Goal: Task Accomplishment & Management: Complete application form

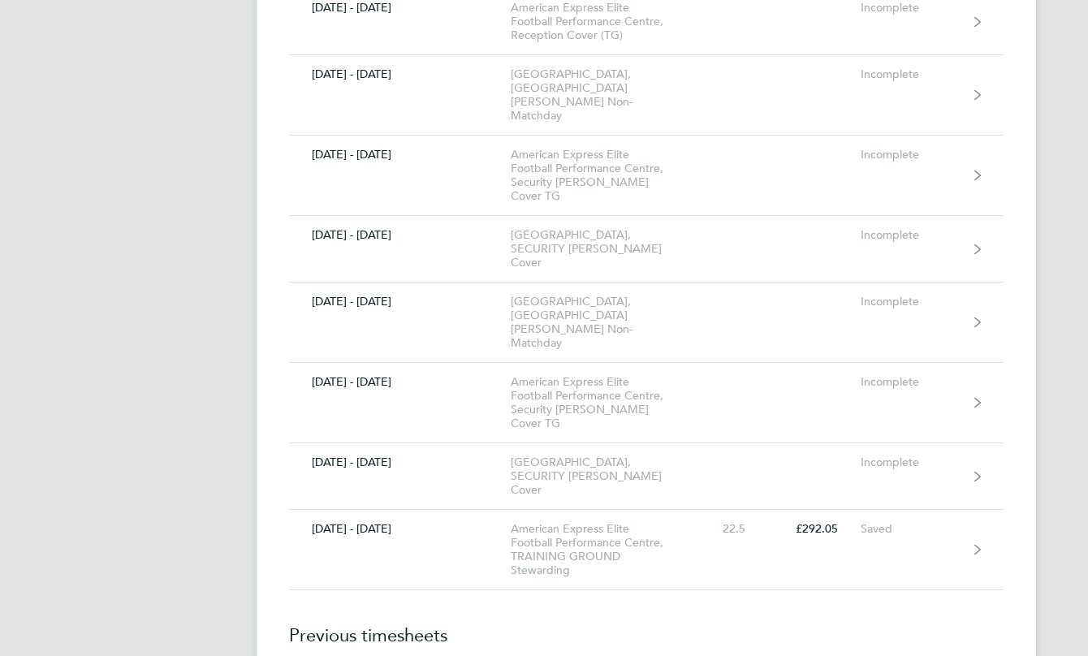
scroll to position [17610, 0]
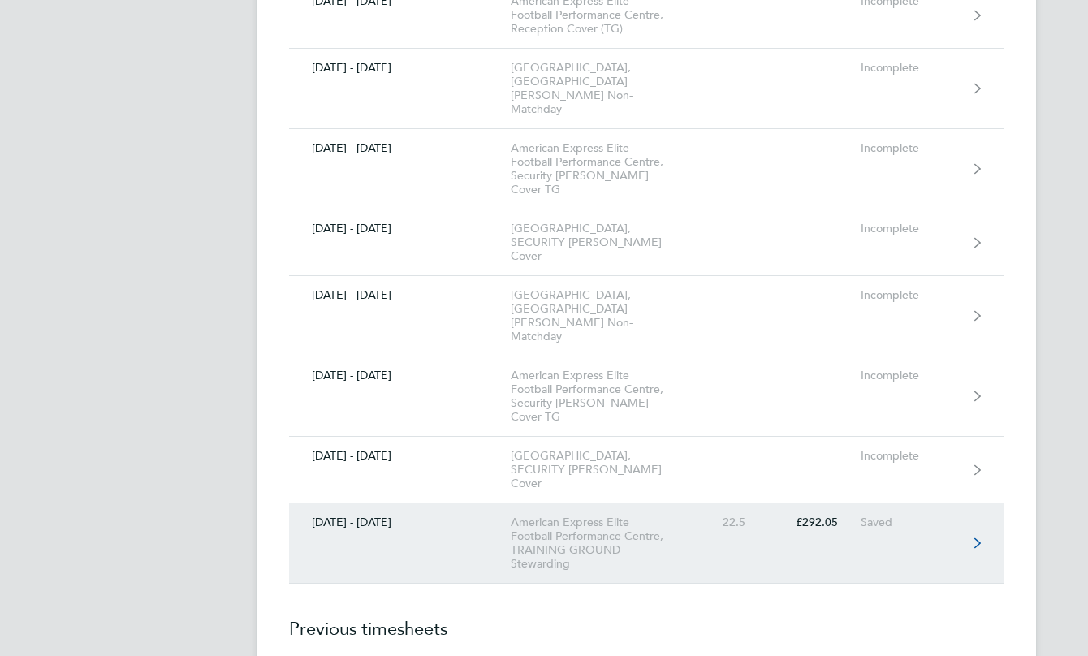
click at [629, 516] on div "American Express Elite Football Performance Centre, TRAINING GROUND Stewarding" at bounding box center [604, 543] width 186 height 55
click at [568, 516] on div "American Express Elite Football Performance Centre, TRAINING GROUND Stewarding" at bounding box center [604, 543] width 186 height 55
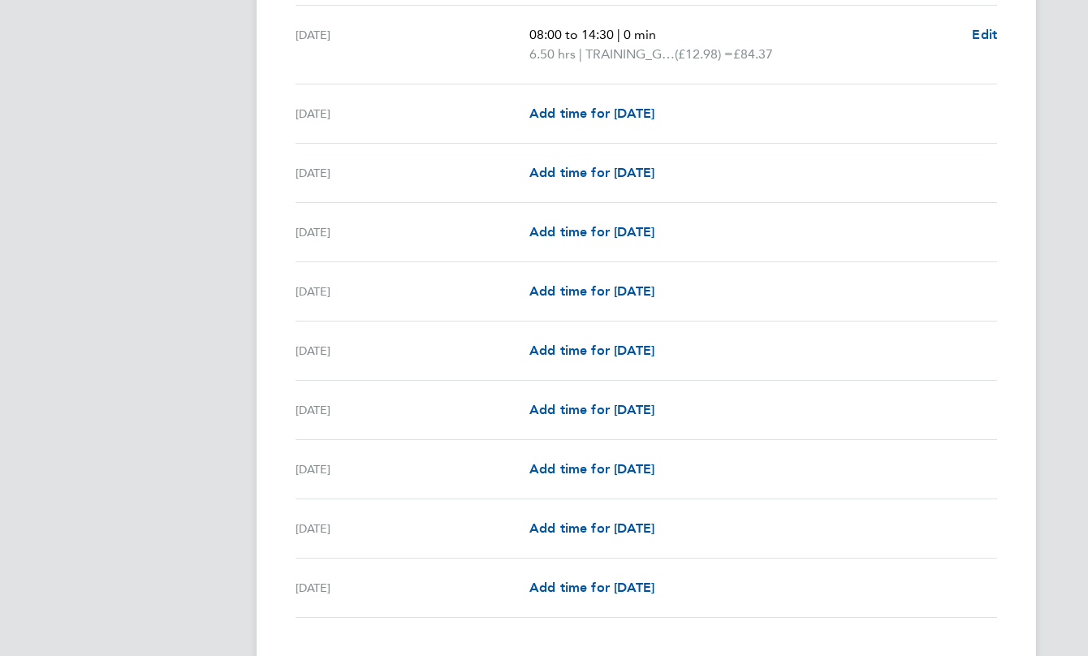
scroll to position [1707, 0]
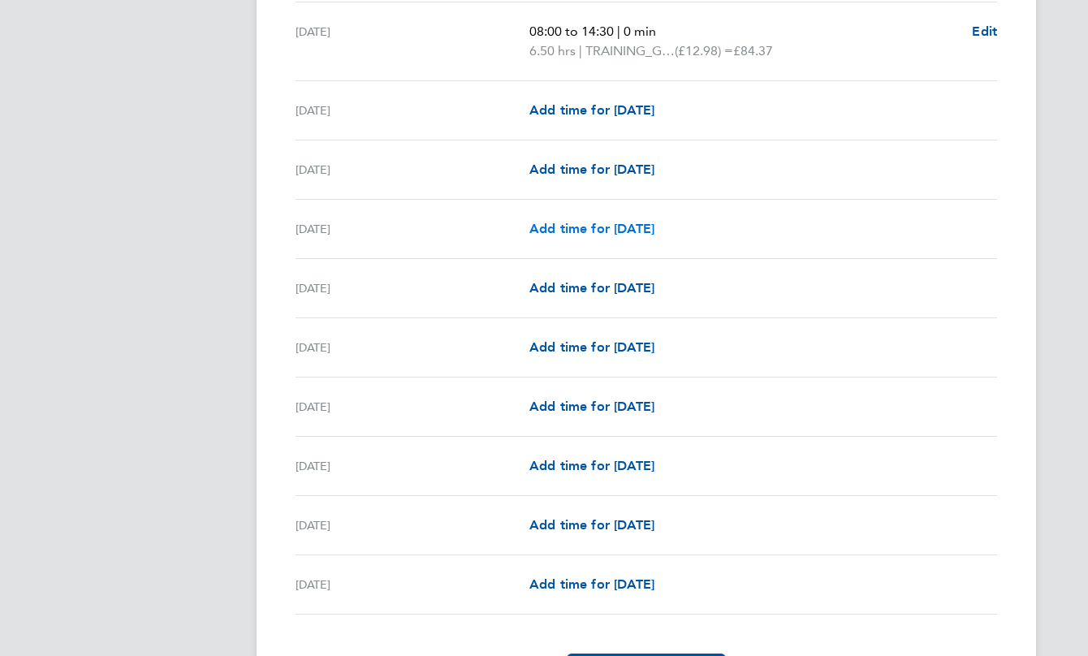
click at [599, 228] on span "Add time for [DATE]" at bounding box center [592, 228] width 125 height 15
click at [650, 221] on span "Add time for [DATE]" at bounding box center [592, 228] width 125 height 15
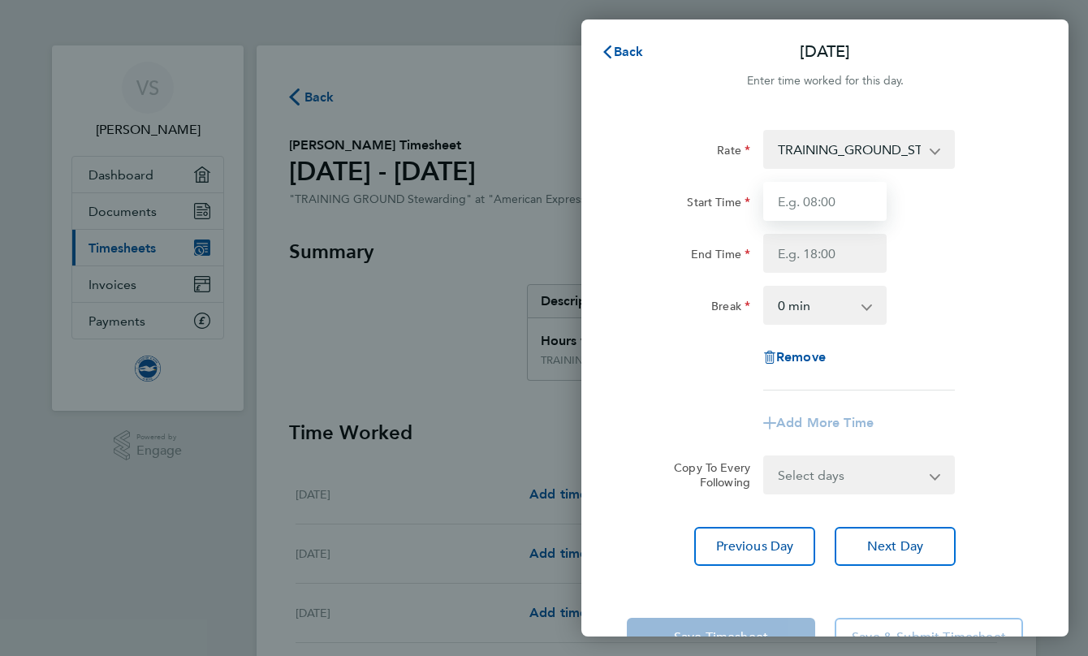
click at [819, 194] on input "Start Time" at bounding box center [824, 201] width 123 height 39
type input "12:30"
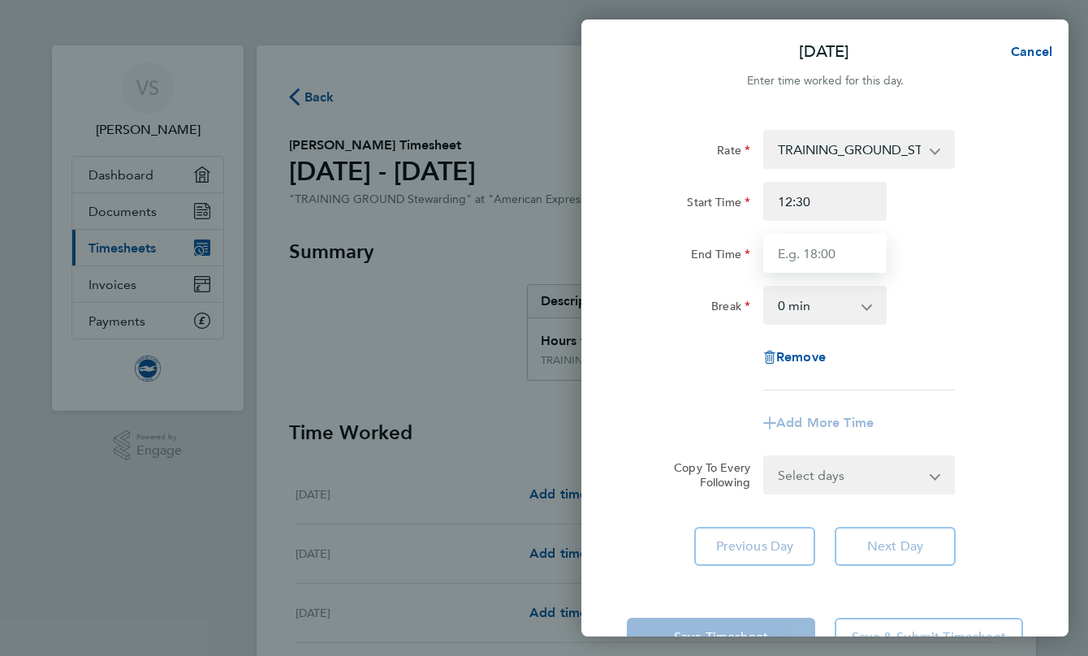
click at [793, 248] on input "End Time" at bounding box center [824, 253] width 123 height 39
type input "18:00"
click at [695, 630] on div "Save Timesheet Save & Submit Timesheet" at bounding box center [825, 638] width 487 height 104
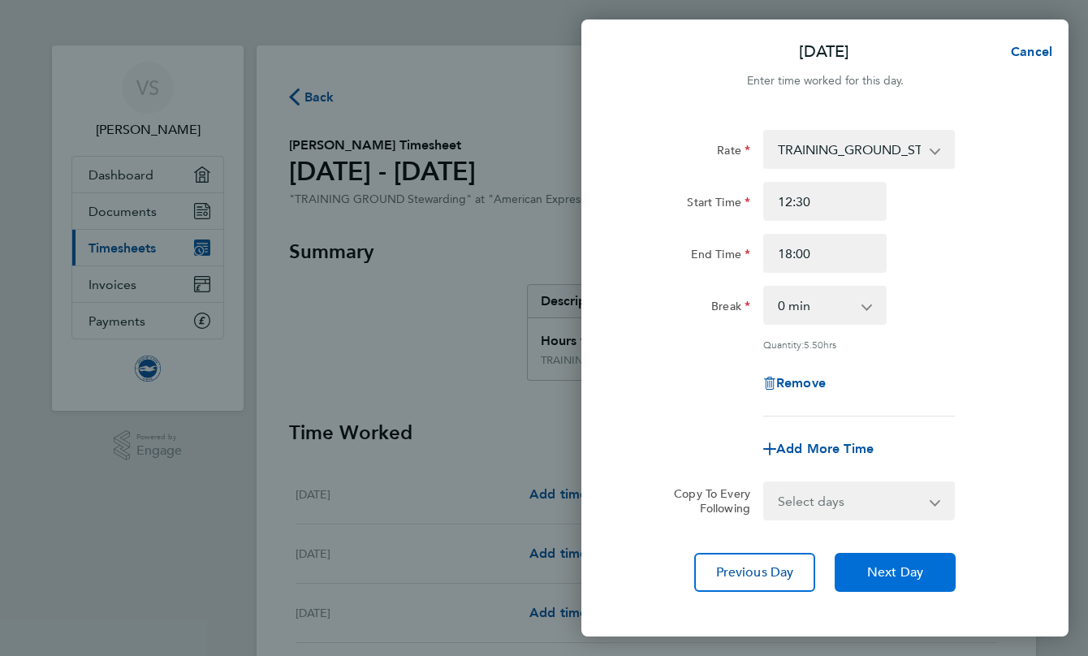
click at [904, 574] on span "Next Day" at bounding box center [895, 572] width 56 height 16
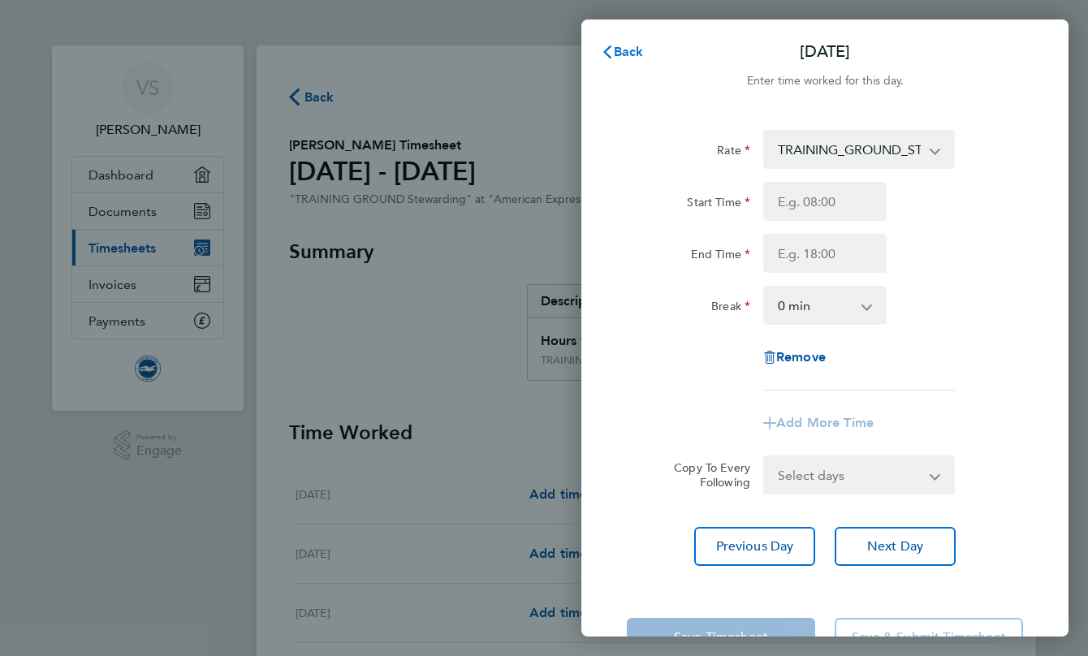
click at [622, 54] on span "Back" at bounding box center [629, 51] width 30 height 15
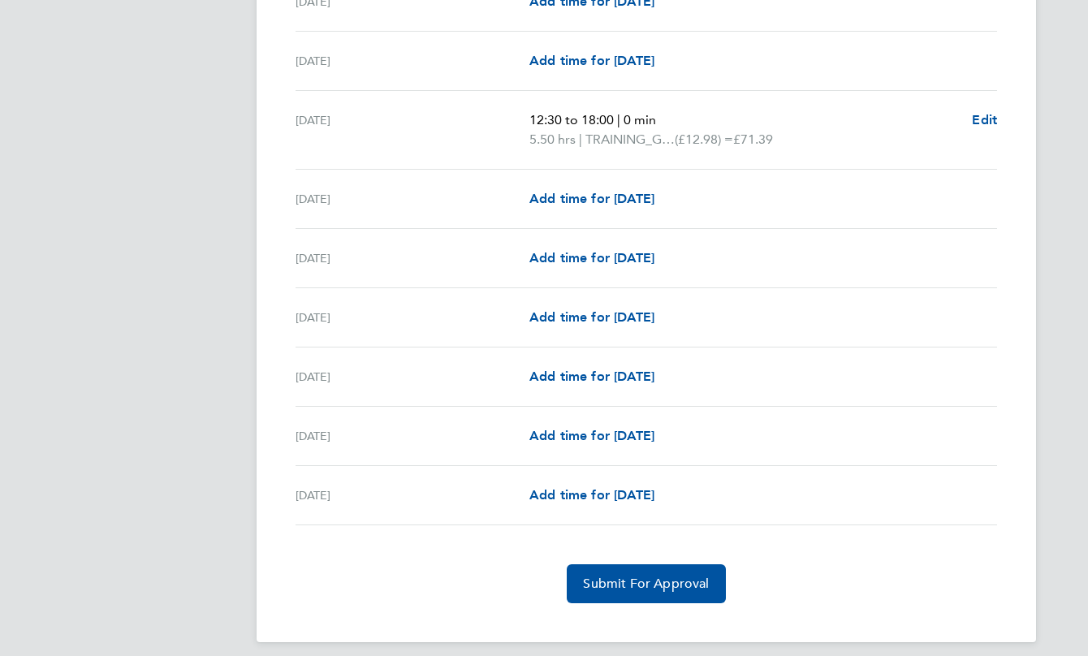
scroll to position [1769, 0]
